Goal: Task Accomplishment & Management: Manage account settings

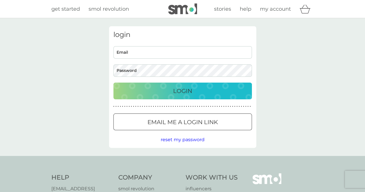
click at [172, 121] on div at bounding box center [182, 122] width 21 height 6
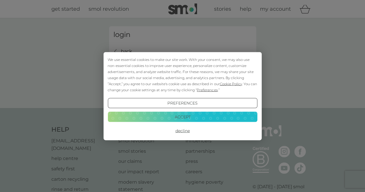
click at [164, 64] on div "We use essential cookies to make our site work. With your consent, we may also …" at bounding box center [182, 74] width 149 height 36
click at [177, 120] on button "Accept" at bounding box center [182, 117] width 149 height 10
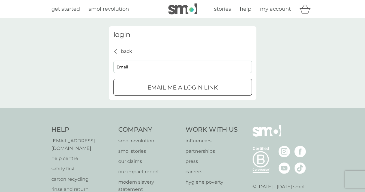
click at [161, 64] on input "Email" at bounding box center [182, 67] width 139 height 12
type input "[EMAIL_ADDRESS][DOMAIN_NAME]"
click button "Email me a login link" at bounding box center [182, 87] width 139 height 17
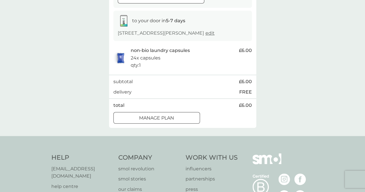
scroll to position [88, 0]
click at [168, 119] on p "Manage plan" at bounding box center [156, 118] width 35 height 8
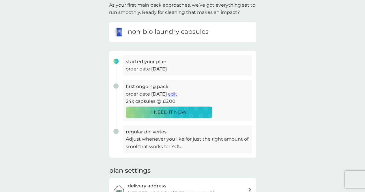
scroll to position [41, 0]
click at [177, 93] on span "edit" at bounding box center [172, 93] width 9 height 5
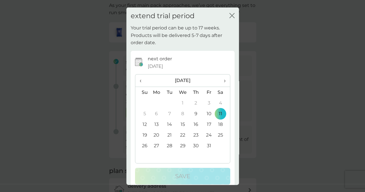
scroll to position [8, 0]
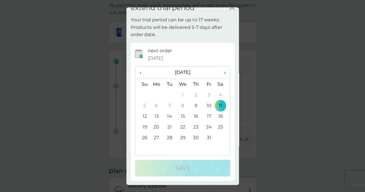
click at [216, 128] on td "25" at bounding box center [222, 127] width 14 height 11
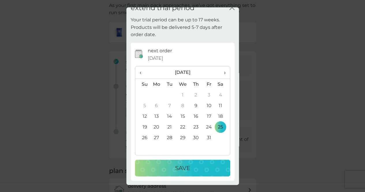
click at [175, 170] on p "Save" at bounding box center [182, 168] width 15 height 9
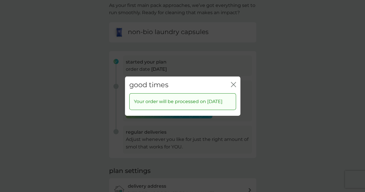
click at [231, 82] on icon "close" at bounding box center [233, 84] width 5 height 5
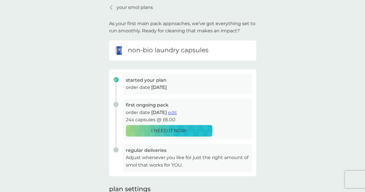
scroll to position [22, 0]
click at [128, 5] on p "your smol plans" at bounding box center [135, 8] width 36 height 8
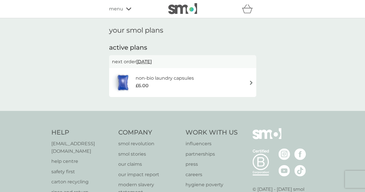
click at [130, 8] on icon at bounding box center [128, 9] width 5 height 3
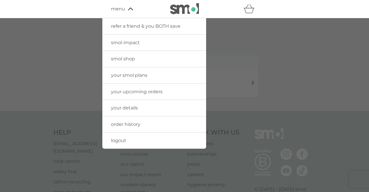
click at [133, 109] on span "your details" at bounding box center [124, 107] width 27 height 5
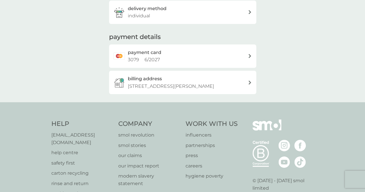
scroll to position [125, 0]
click at [208, 54] on div "payment card 3079 6 / 2027" at bounding box center [188, 55] width 120 height 15
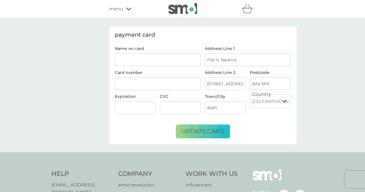
click at [121, 14] on div "refer a friend & you BOTH save smol impact smol shop your smol plans your upcom…" at bounding box center [182, 9] width 147 height 12
click at [129, 7] on icon at bounding box center [128, 8] width 5 height 3
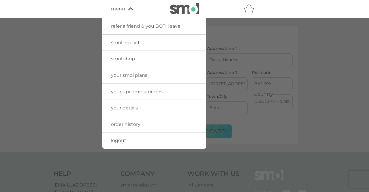
click at [152, 128] on link "order history" at bounding box center [154, 124] width 104 height 16
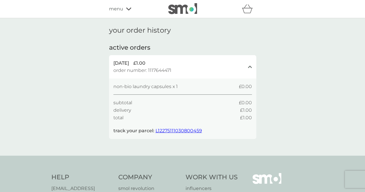
click at [131, 10] on icon at bounding box center [128, 8] width 5 height 3
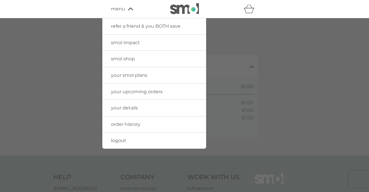
click at [165, 27] on span "refer a friend & you BOTH save" at bounding box center [146, 25] width 70 height 5
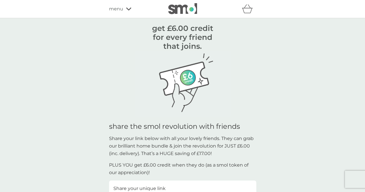
click at [128, 5] on div "refer a friend & you BOTH save smol impact smol shop your smol plans your upcom…" at bounding box center [182, 9] width 147 height 12
click at [127, 9] on icon at bounding box center [128, 9] width 5 height 3
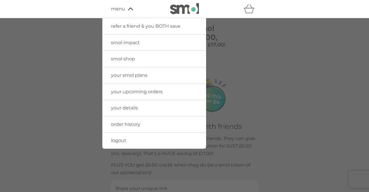
click at [145, 77] on span "your smol plans" at bounding box center [129, 74] width 36 height 5
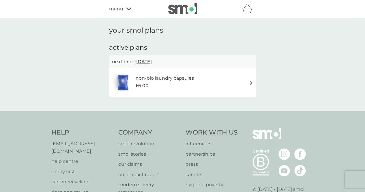
click at [216, 79] on div "non-bio laundry capsules £6.00" at bounding box center [182, 82] width 141 height 20
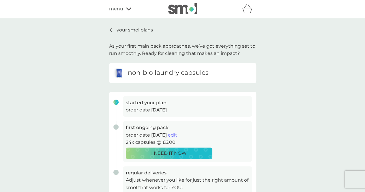
click at [177, 136] on span "edit" at bounding box center [172, 134] width 9 height 5
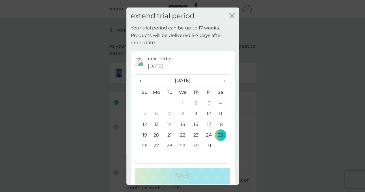
click at [220, 80] on span "›" at bounding box center [223, 80] width 6 height 12
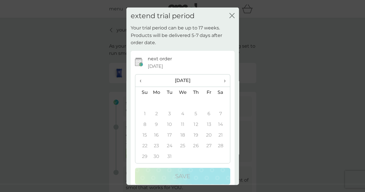
click at [220, 80] on span "›" at bounding box center [223, 80] width 6 height 12
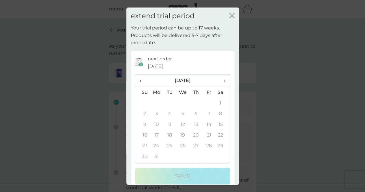
click at [220, 80] on span "›" at bounding box center [223, 80] width 6 height 12
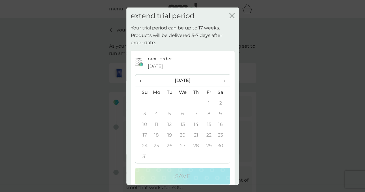
click at [220, 80] on span "›" at bounding box center [223, 80] width 6 height 12
click at [140, 78] on span "‹" at bounding box center [143, 80] width 6 height 12
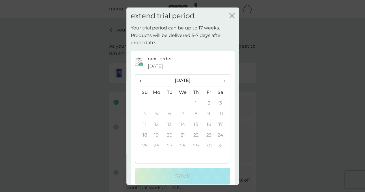
click at [140, 78] on span "‹" at bounding box center [143, 80] width 6 height 12
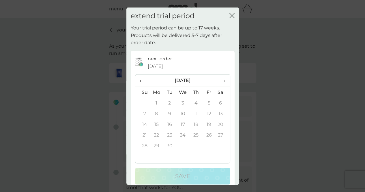
click at [140, 78] on span "‹" at bounding box center [143, 80] width 6 height 12
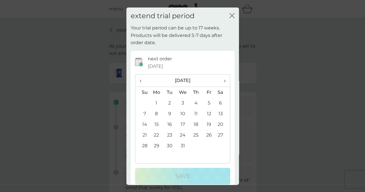
click at [220, 80] on span "›" at bounding box center [223, 80] width 6 height 12
click at [216, 135] on td "24" at bounding box center [222, 135] width 14 height 11
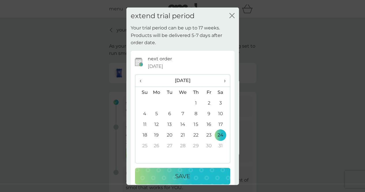
click at [189, 178] on div "Save" at bounding box center [183, 175] width 84 height 9
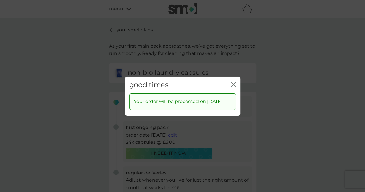
click at [233, 82] on icon "close" at bounding box center [234, 84] width 2 height 5
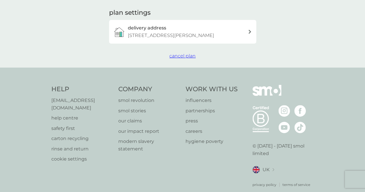
scroll to position [204, 0]
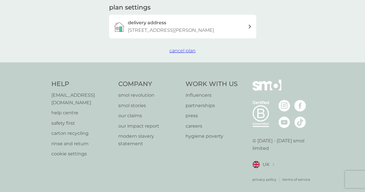
click at [185, 48] on span "cancel plan" at bounding box center [182, 50] width 26 height 5
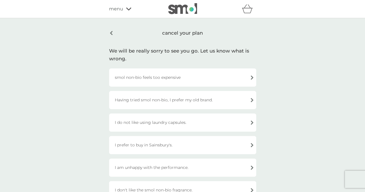
click at [167, 145] on div "I prefer to buy in Sainsbury's." at bounding box center [182, 145] width 147 height 18
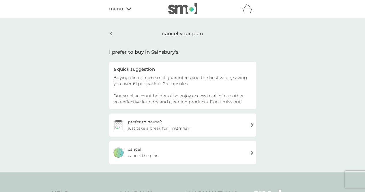
click at [167, 145] on div "[PERSON_NAME] the plan" at bounding box center [182, 152] width 147 height 23
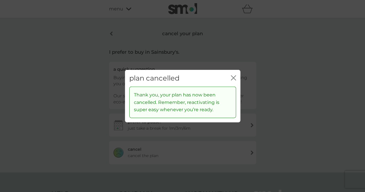
click at [234, 75] on icon "close" at bounding box center [233, 77] width 5 height 5
